Goal: Check status: Check status

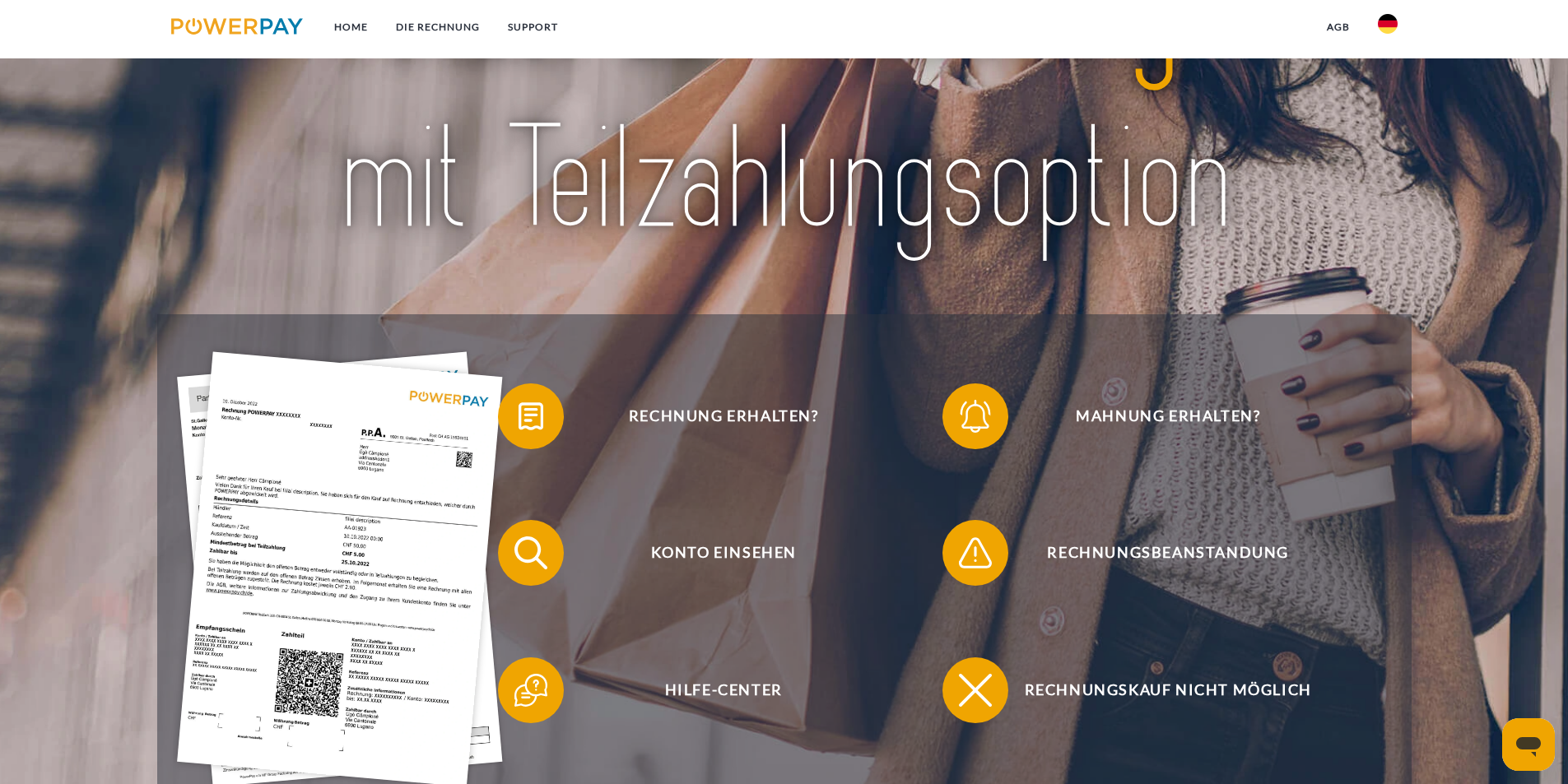
scroll to position [247, 0]
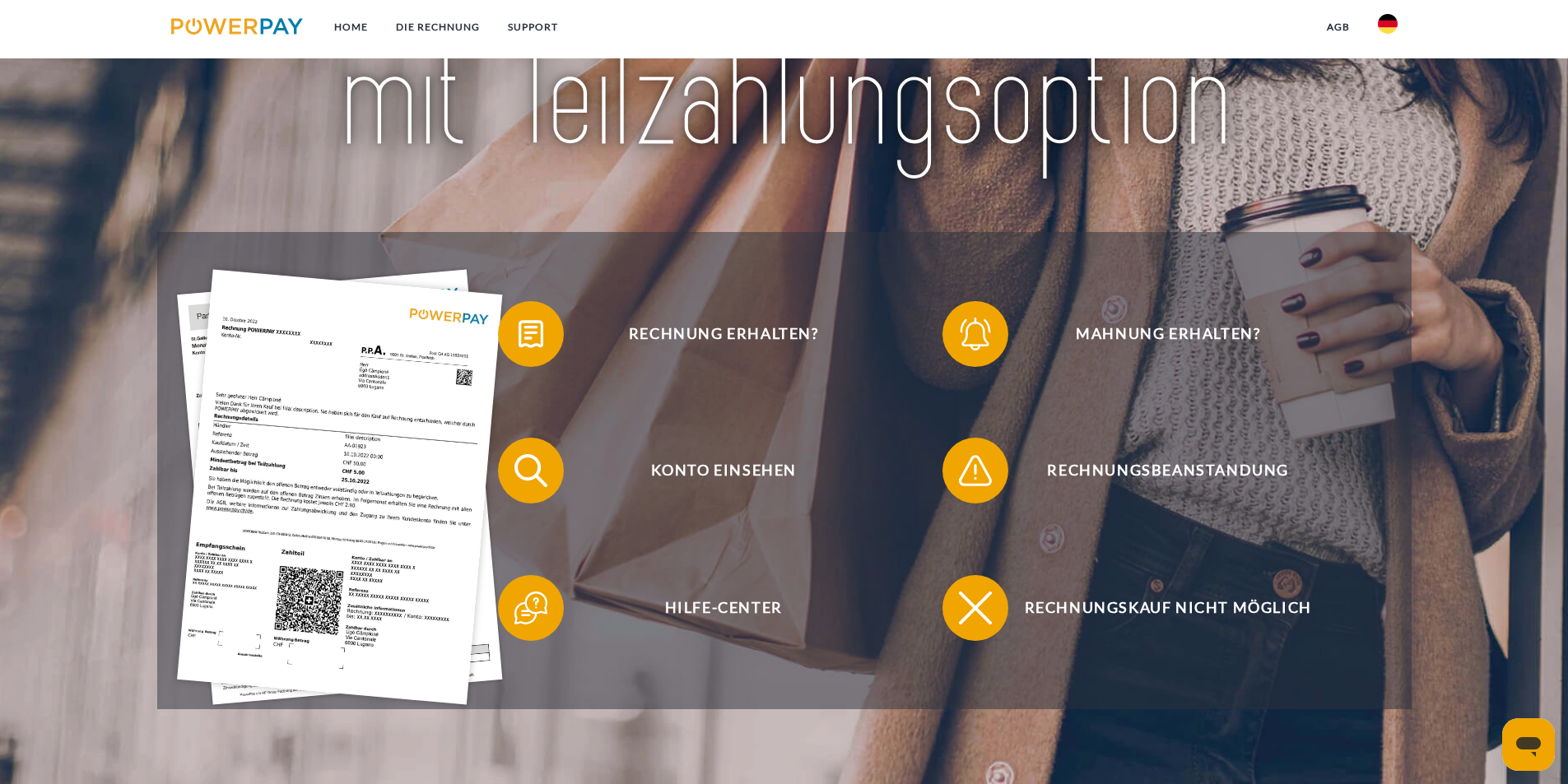
click at [333, 458] on img at bounding box center [339, 488] width 326 height 436
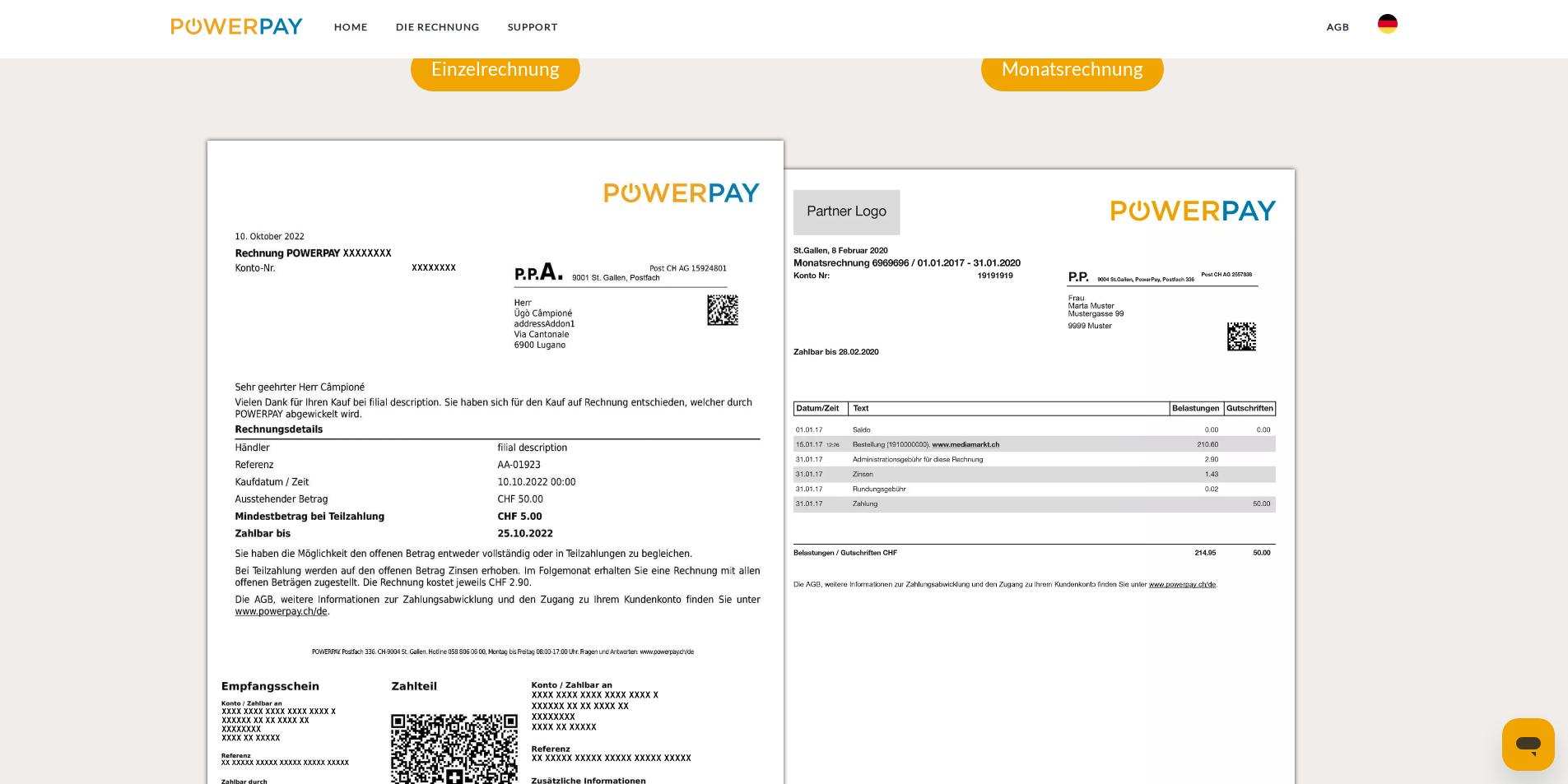
scroll to position [1647, 0]
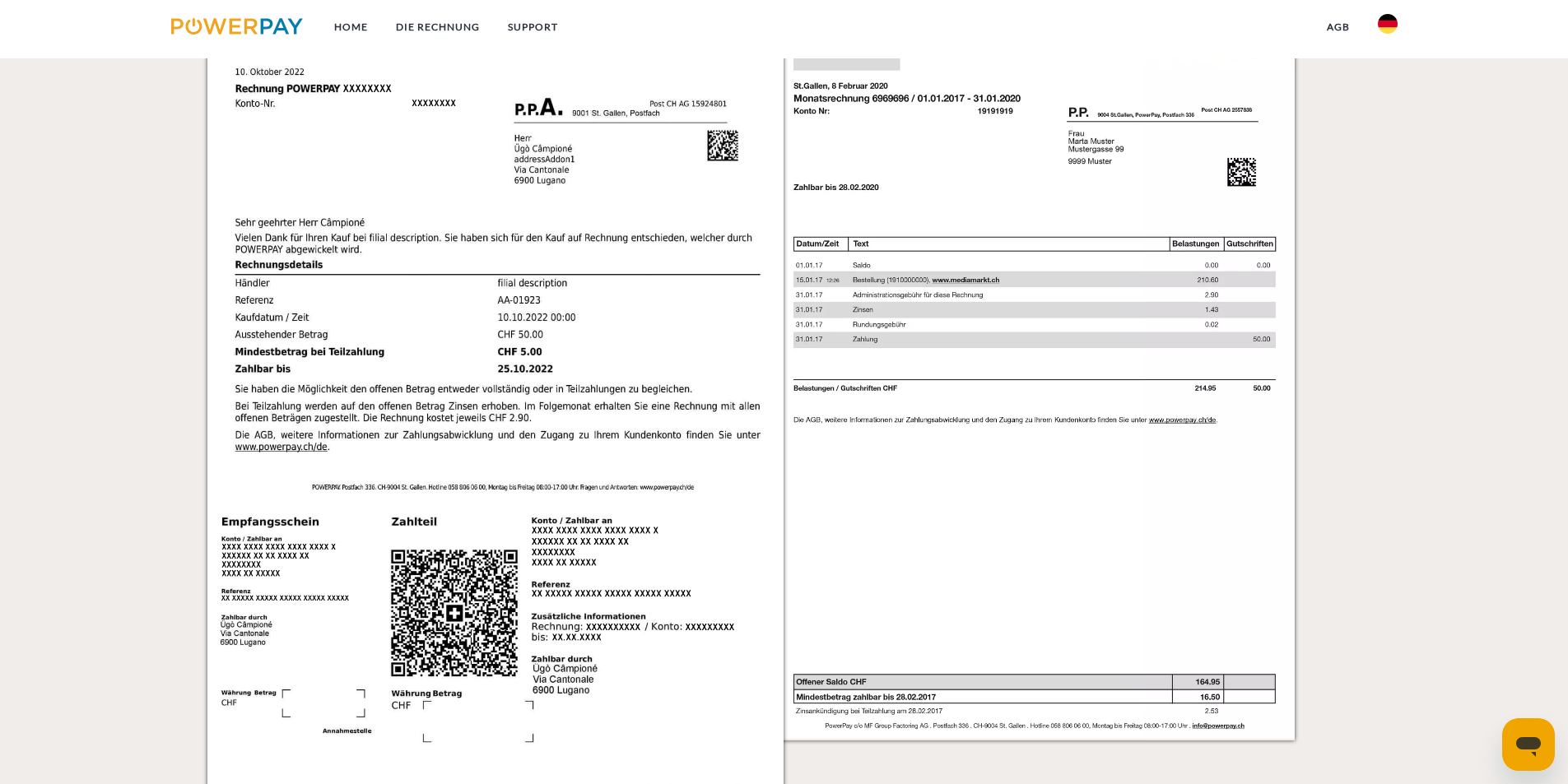
click at [413, 288] on img at bounding box center [496, 383] width 577 height 815
click at [341, 276] on img at bounding box center [496, 383] width 577 height 815
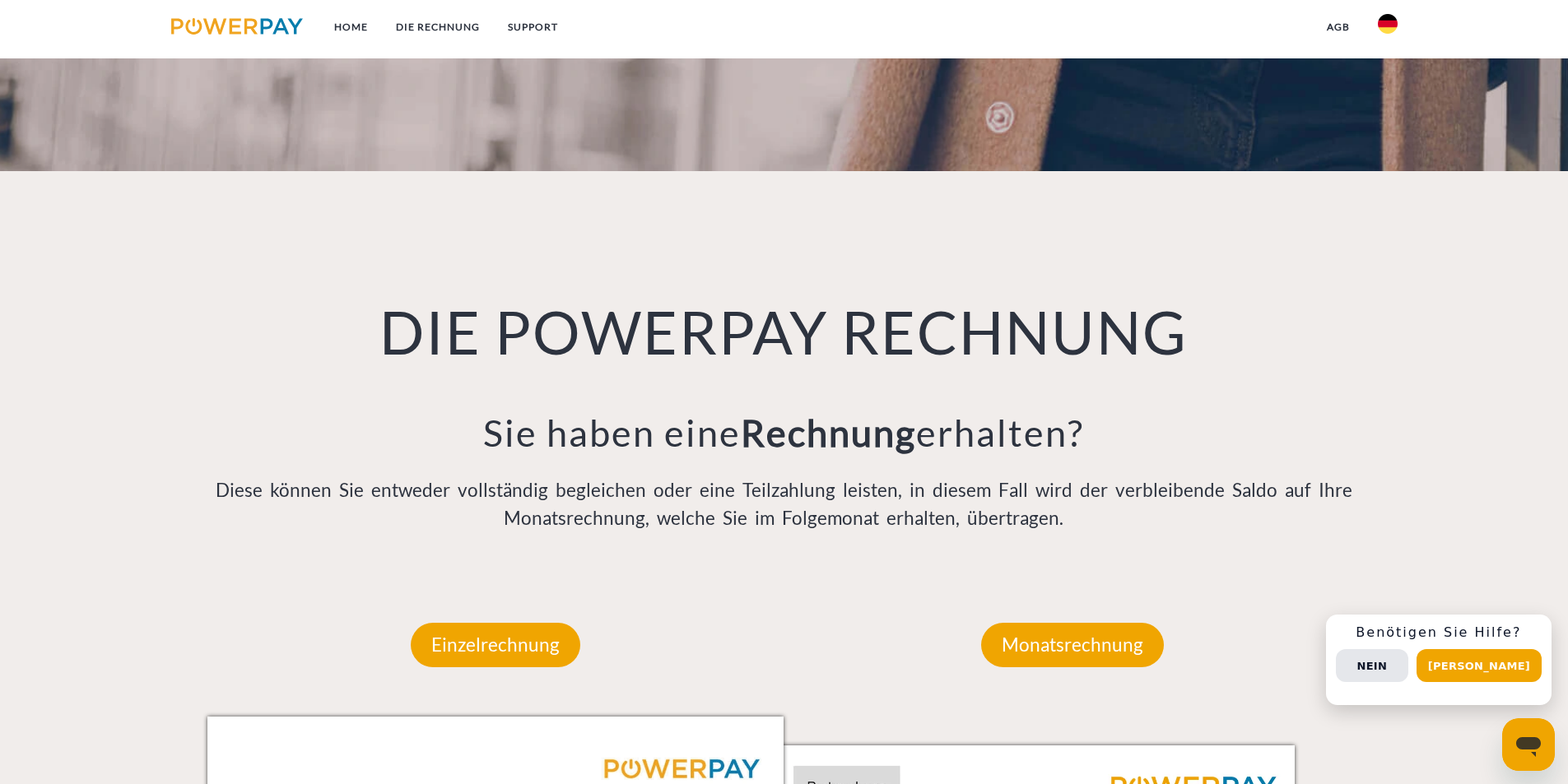
scroll to position [825, 0]
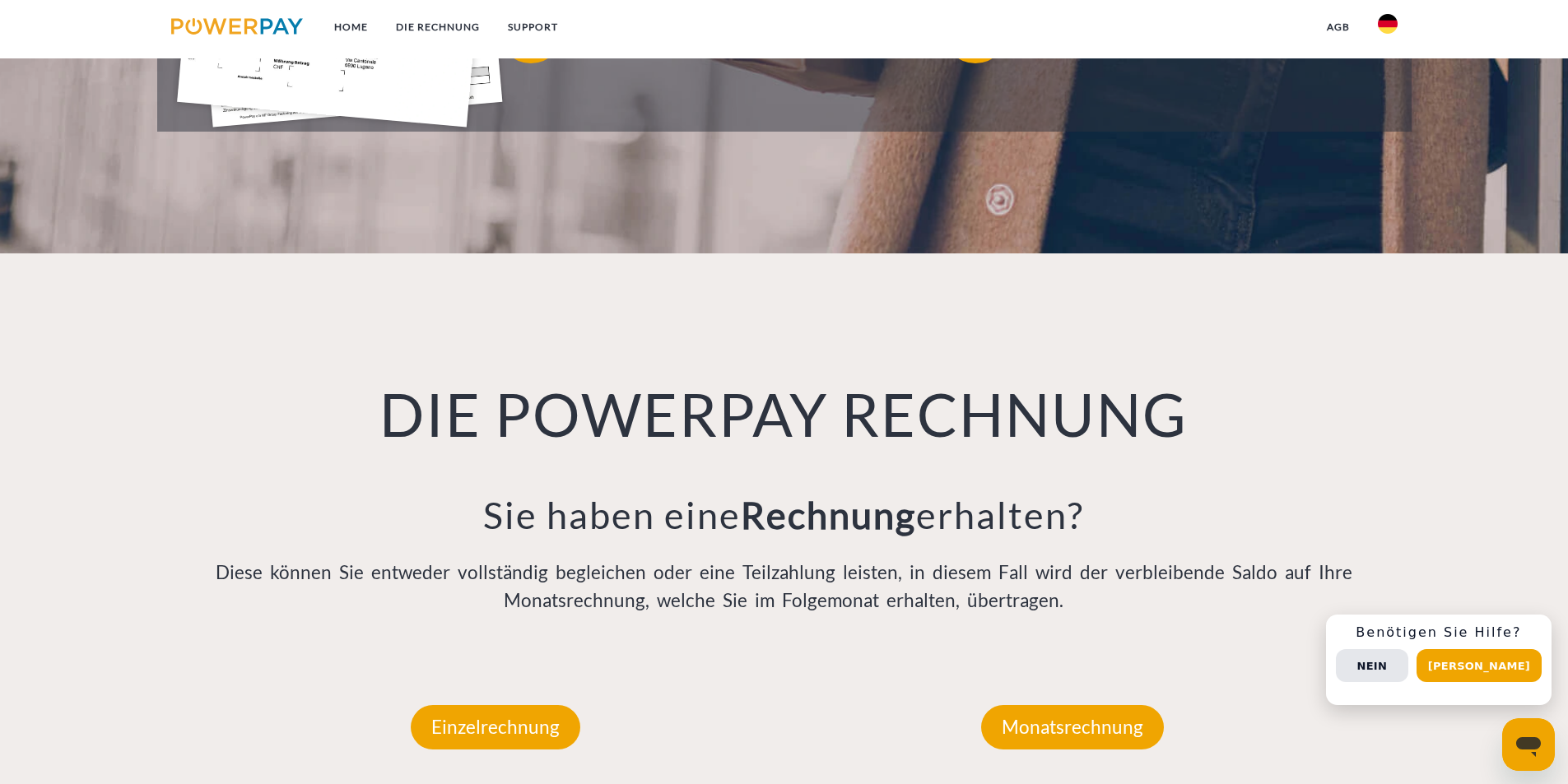
click at [267, 363] on div "DIE POWERPAY RECHNUNG Sie haben eine Rechnung erhalten? Diese können Sie entwed…" at bounding box center [785, 455] width 1180 height 403
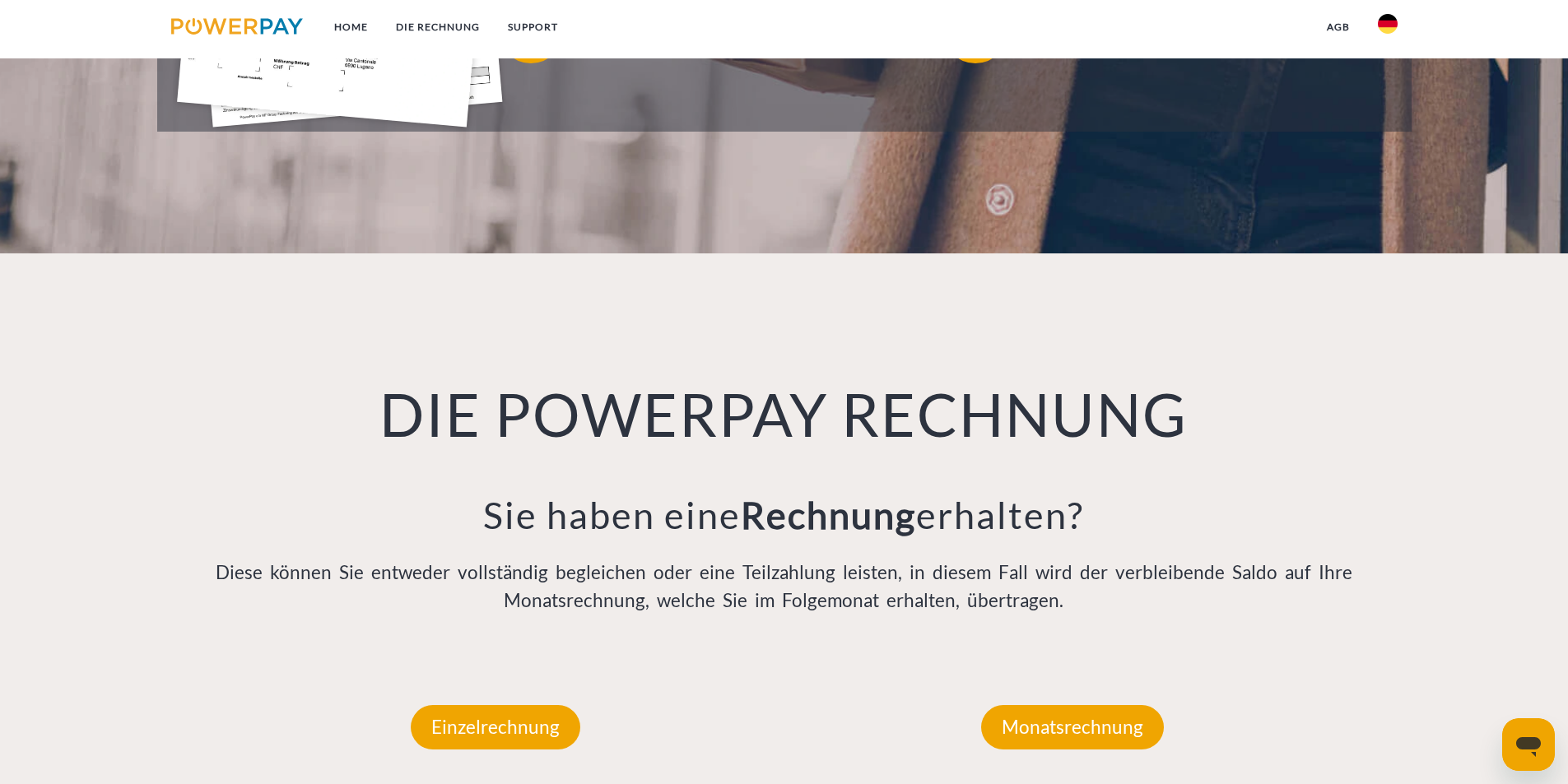
click at [160, 388] on div "DIE POWERPAY RECHNUNG Sie haben eine Rechnung erhalten? Diese können Sie entwed…" at bounding box center [785, 455] width 1475 height 403
drag, startPoint x: 210, startPoint y: 486, endPoint x: 335, endPoint y: 471, distance: 125.9
click at [216, 484] on div "DIE POWERPAY RECHNUNG Sie haben eine Rechnung erhalten? Diese können Sie entwed…" at bounding box center [785, 455] width 1180 height 403
click at [356, 475] on div "DIE POWERPAY RECHNUNG Sie haben eine Rechnung erhalten? Diese können Sie entwed…" at bounding box center [785, 455] width 1180 height 403
click at [349, 354] on div "DIE POWERPAY RECHNUNG Sie haben eine Rechnung erhalten? Diese können Sie entwed…" at bounding box center [785, 455] width 1180 height 403
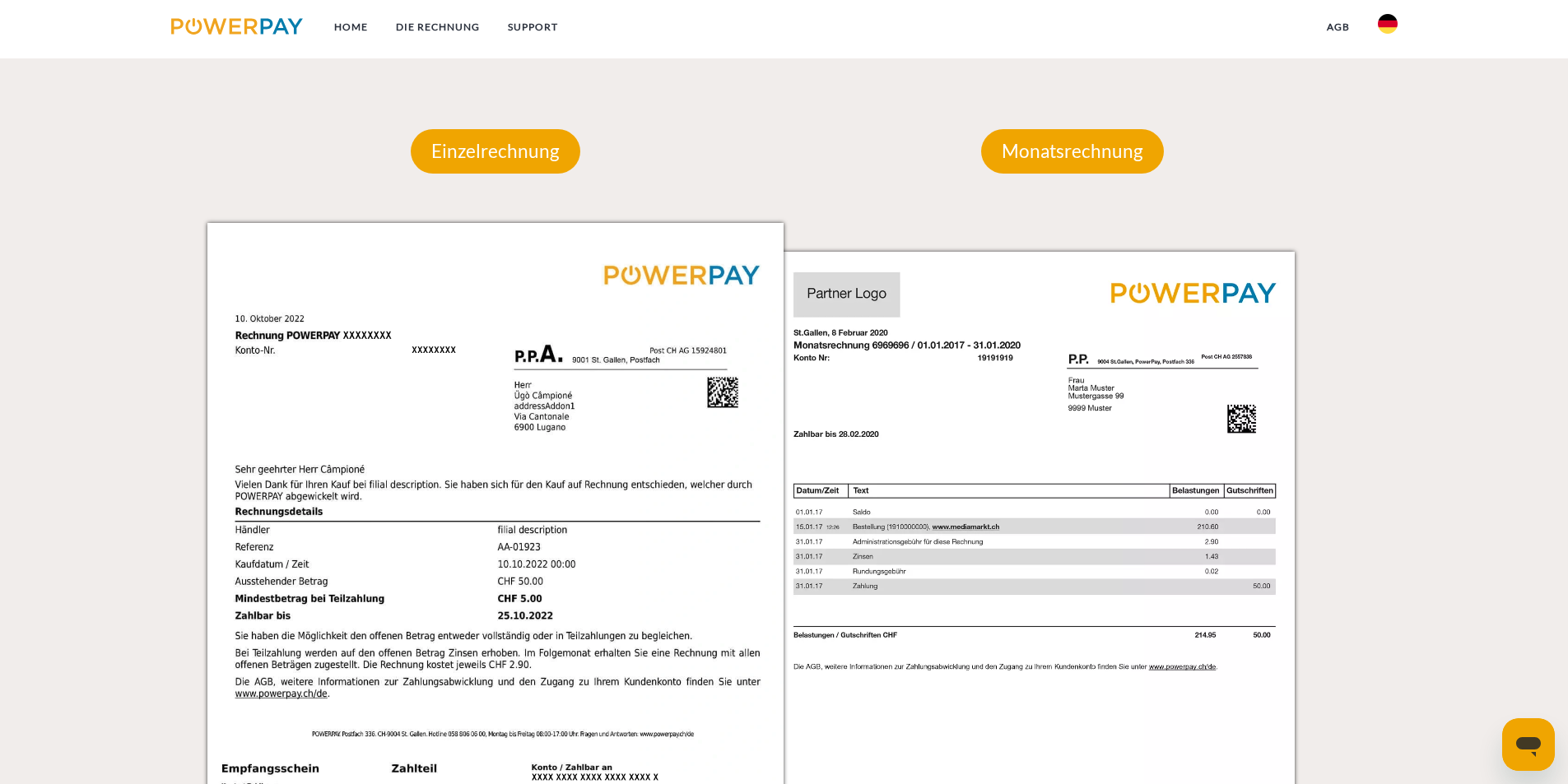
scroll to position [1319, 0]
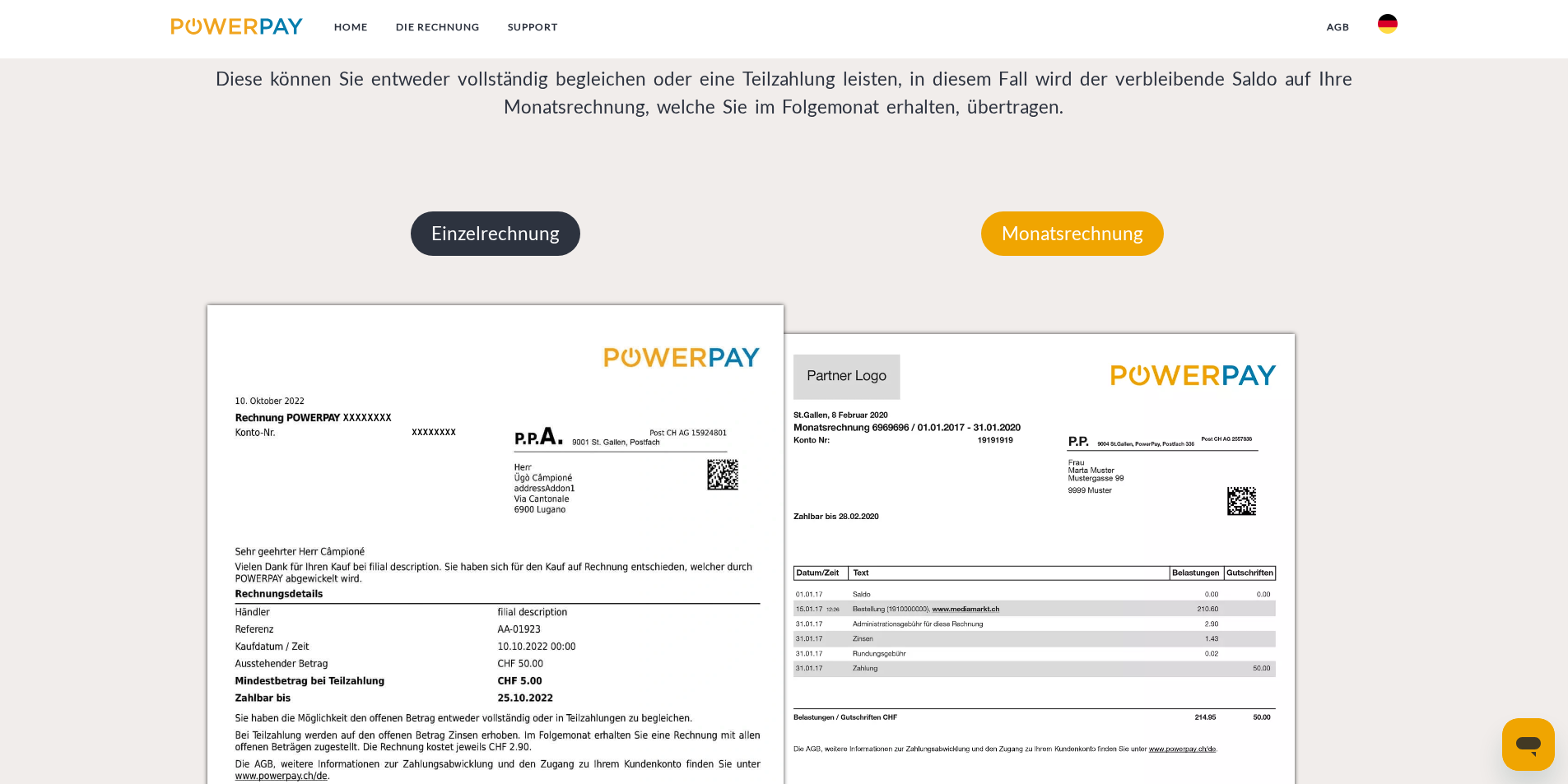
click at [520, 224] on p "Einzelrechnung" at bounding box center [496, 234] width 170 height 45
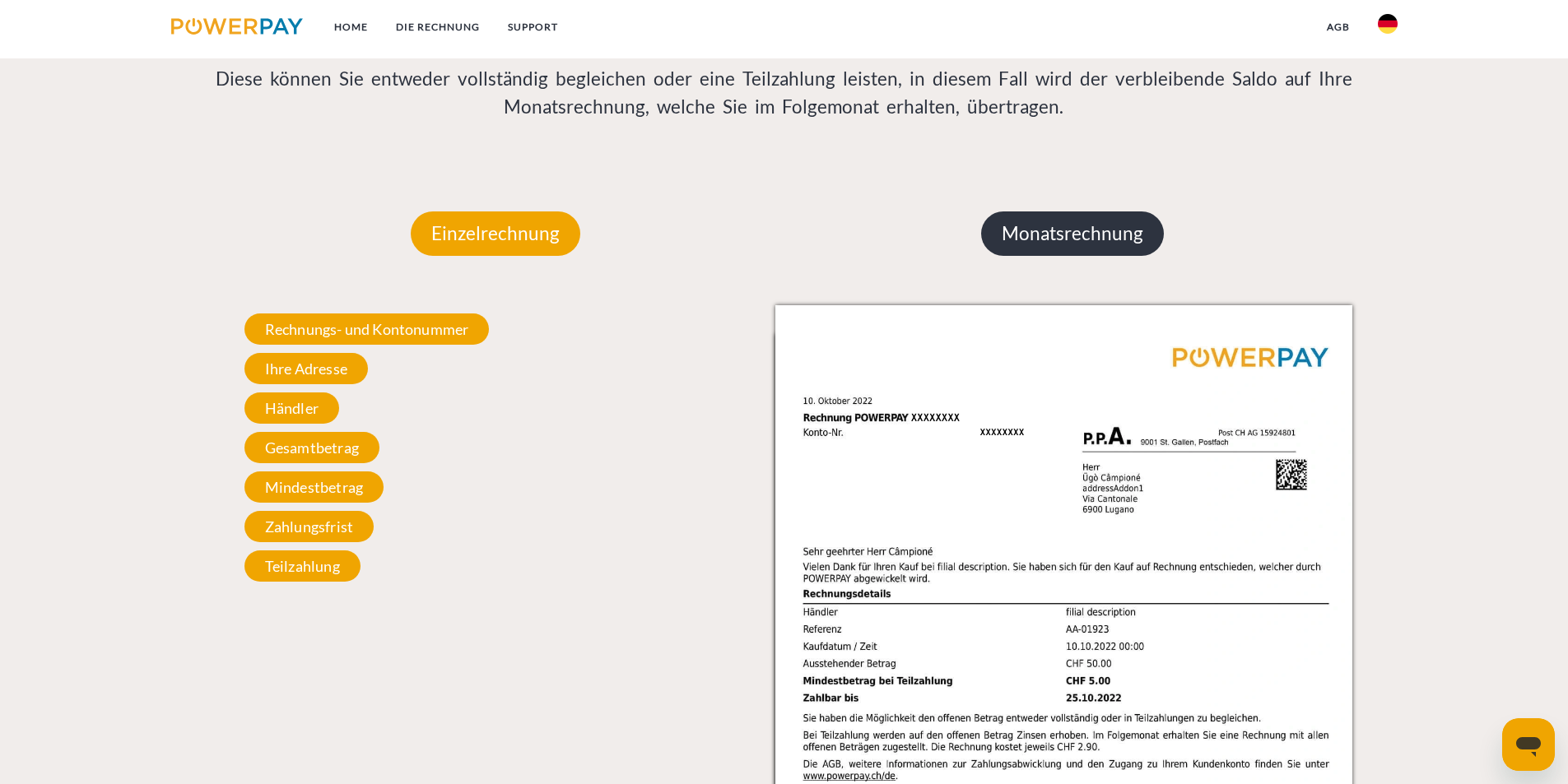
click at [1032, 227] on p "Monatsrechnung" at bounding box center [1072, 234] width 183 height 45
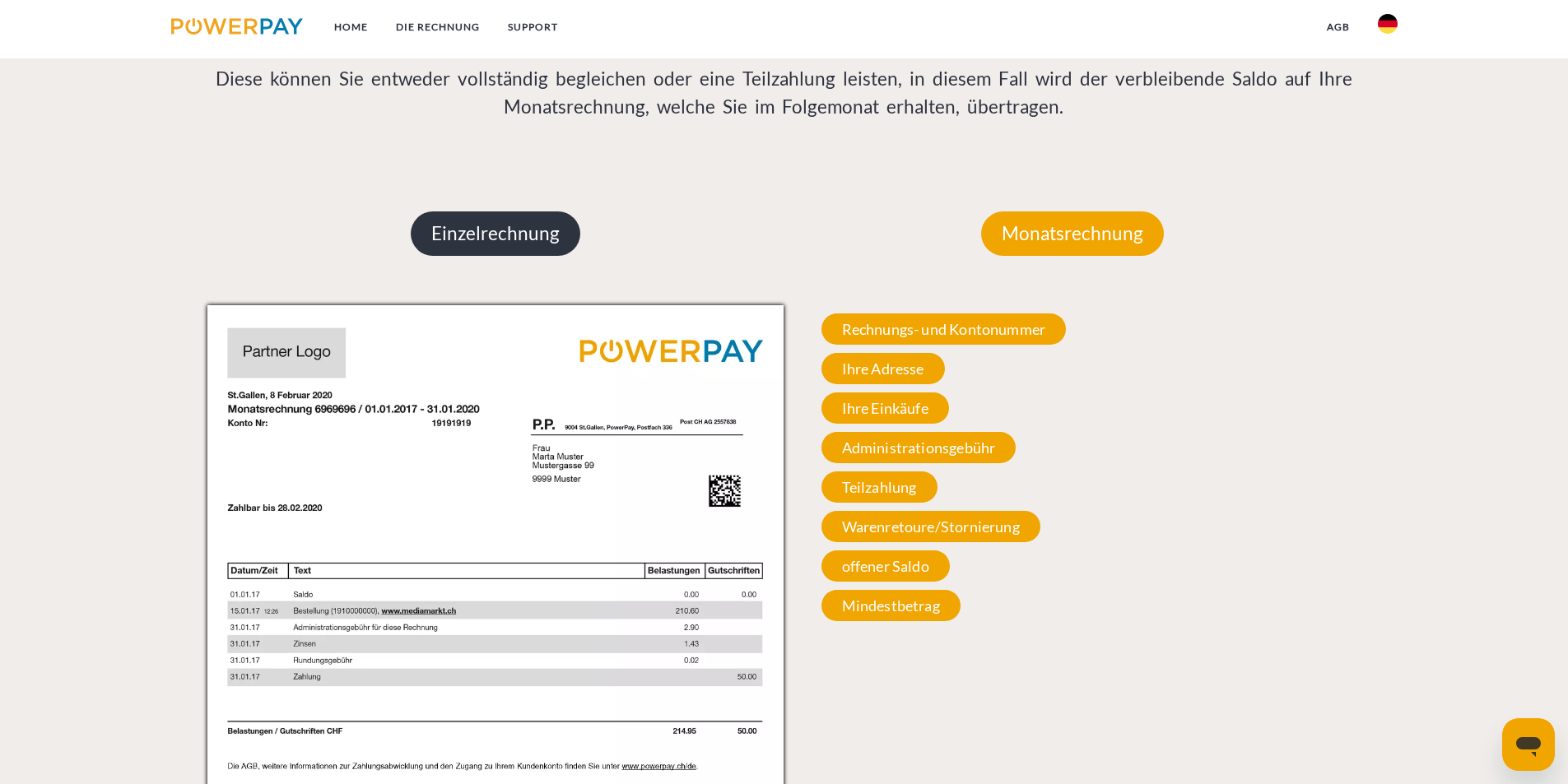
click at [546, 233] on p "Einzelrechnung" at bounding box center [496, 234] width 170 height 45
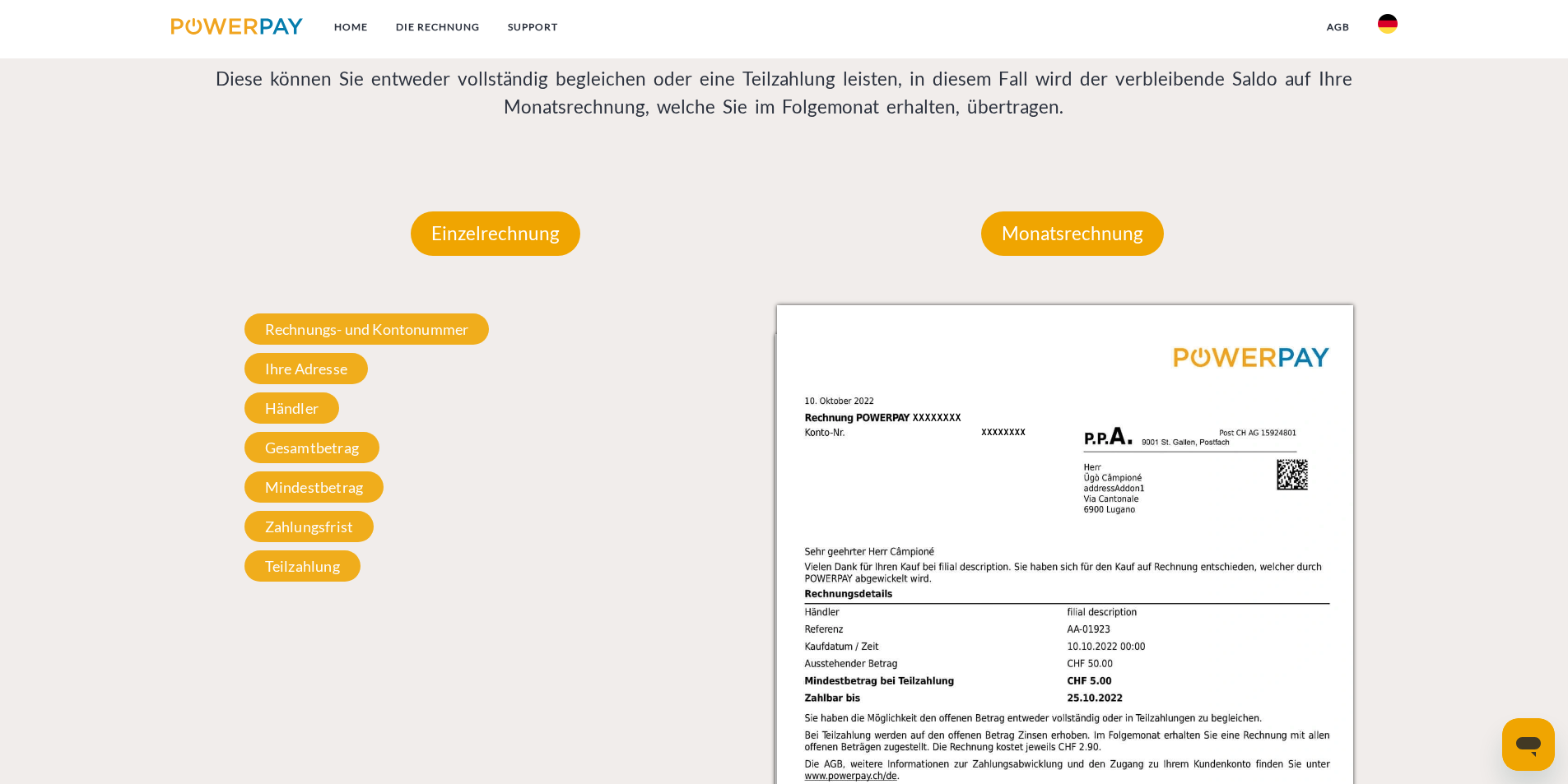
scroll to position [1565, 0]
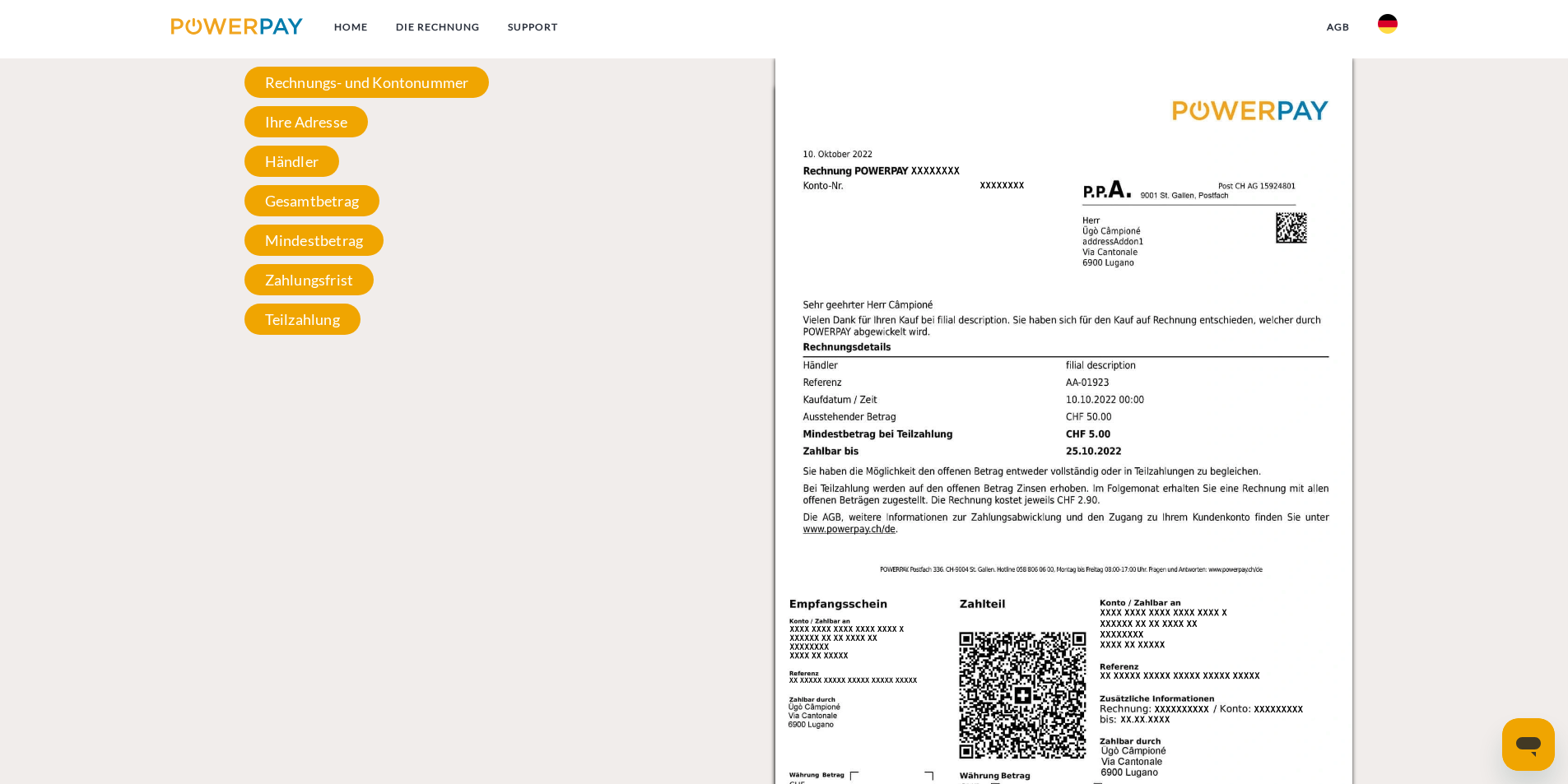
click at [749, 389] on div "Einzelrechnung Einzelrechnung Rechnungs- und Kontonummer Ihre Rechnungs –und Ko…" at bounding box center [496, 396] width 577 height 961
click at [882, 371] on img at bounding box center [1063, 465] width 577 height 815
click at [697, 394] on div "Einzelrechnung Einzelrechnung Rechnungs- und Kontonummer Ihre Rechnungs –und Ko…" at bounding box center [496, 396] width 577 height 961
click at [691, 446] on div "Einzelrechnung Einzelrechnung Rechnungs- und Kontonummer Ihre Rechnungs –und Ko…" at bounding box center [496, 396] width 577 height 961
click at [614, 550] on div "Einzelrechnung Einzelrechnung Rechnungs- und Kontonummer Ihre Rechnungs –und Ko…" at bounding box center [496, 396] width 577 height 961
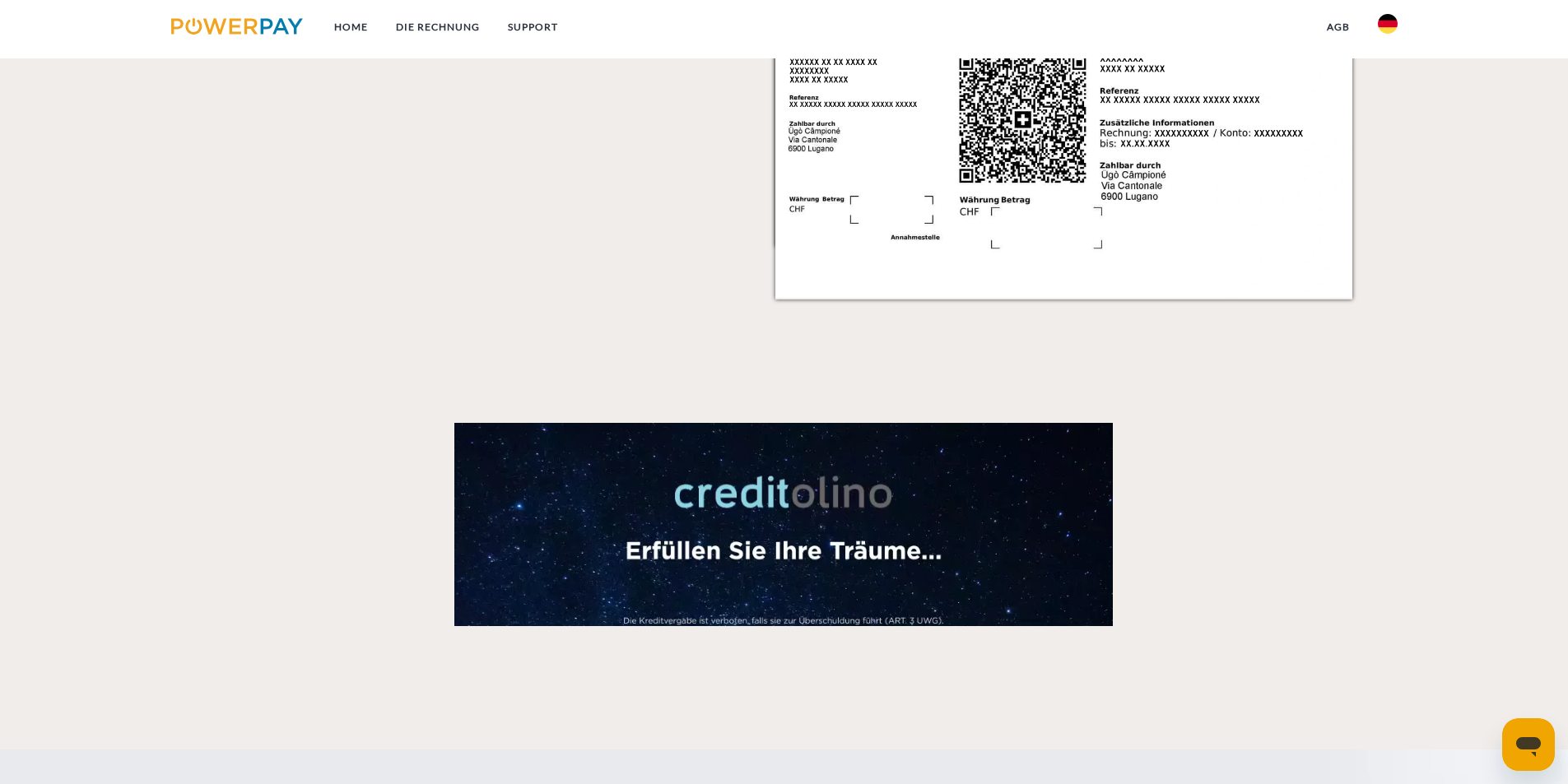
scroll to position [2635, 0]
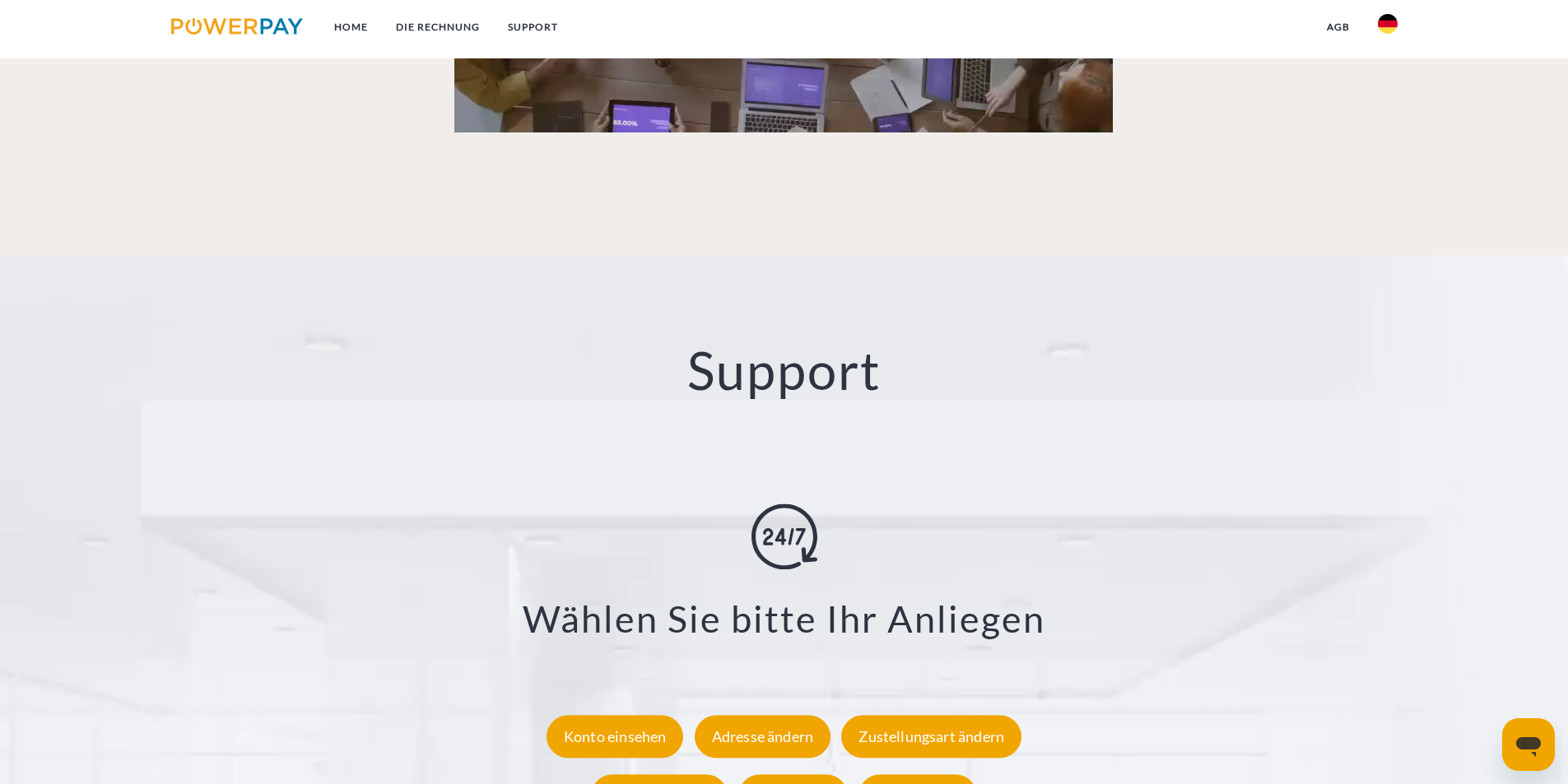
click at [53, 319] on div "Support X Zustellungsart ändern Formular Rückerstattung Formular Teilzahlung Fo…" at bounding box center [784, 573] width 1568 height 634
